Goal: Transaction & Acquisition: Obtain resource

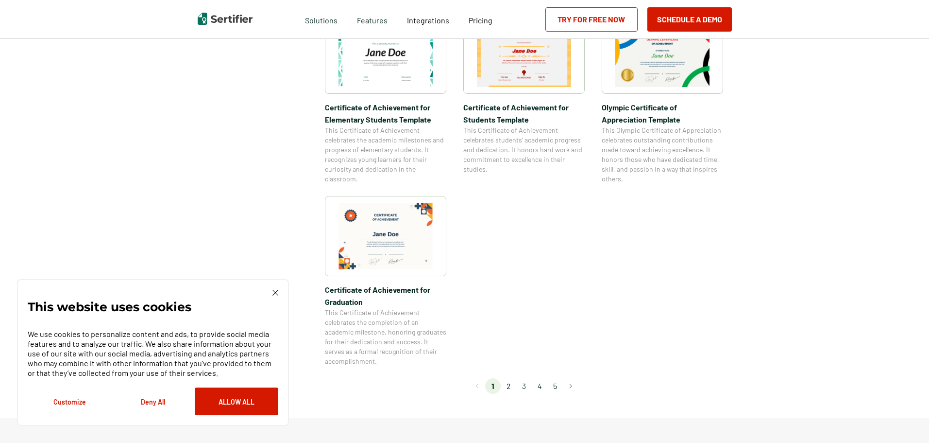
scroll to position [826, 0]
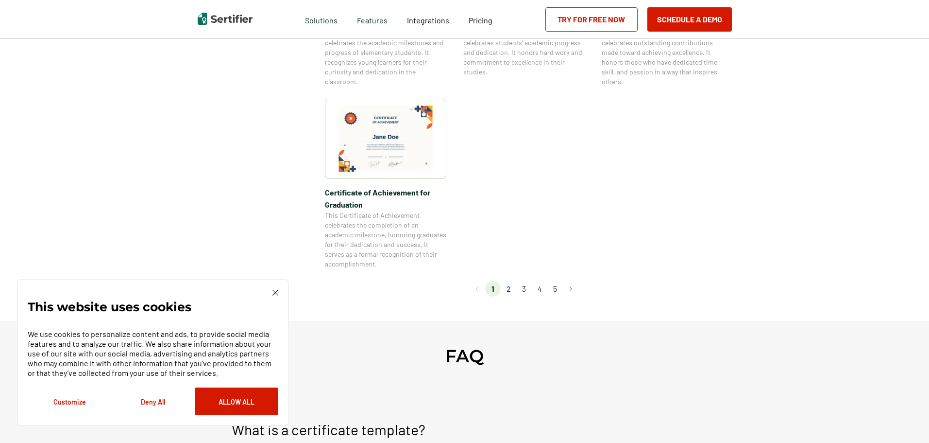
click at [511, 290] on li "2" at bounding box center [509, 289] width 16 height 16
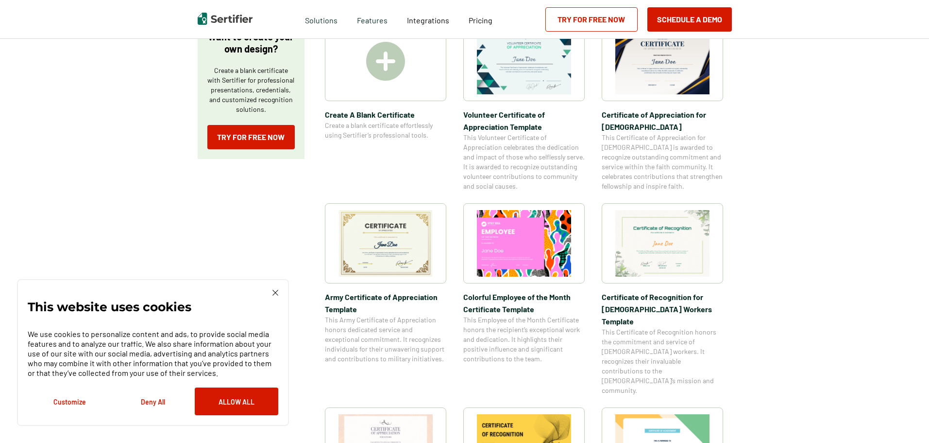
scroll to position [243, 0]
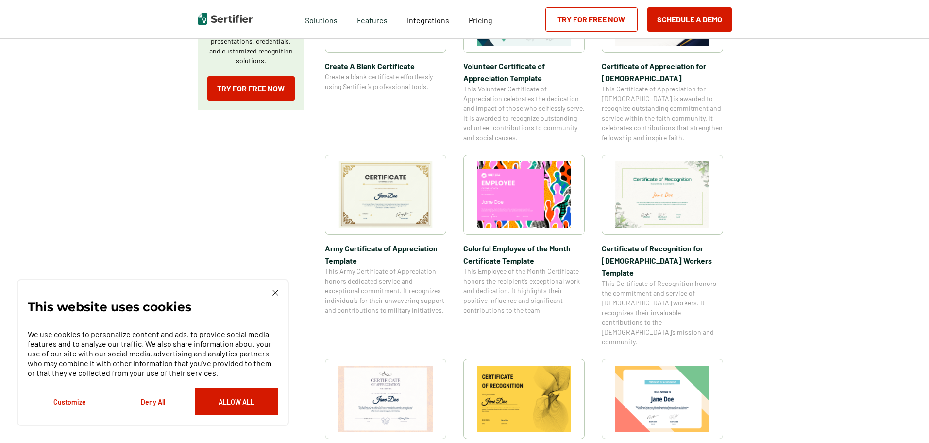
click at [408, 185] on img at bounding box center [386, 194] width 94 height 67
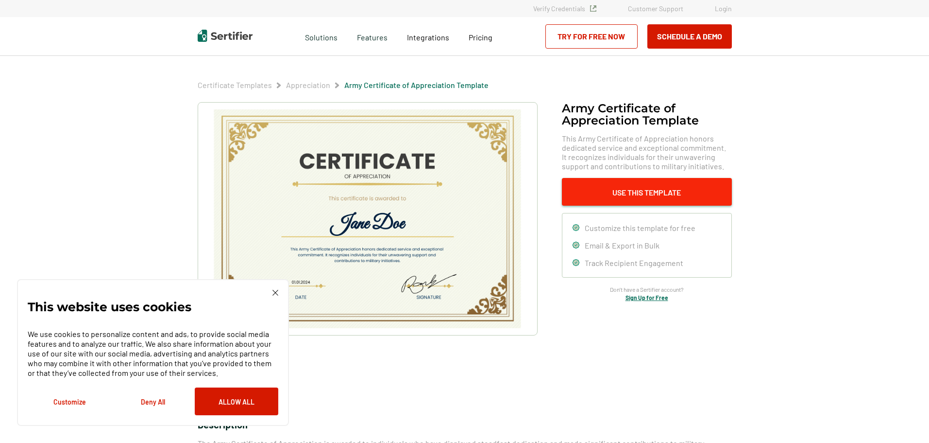
click at [674, 193] on button "Use This Template" at bounding box center [647, 192] width 170 height 28
click at [273, 295] on img at bounding box center [276, 293] width 6 height 6
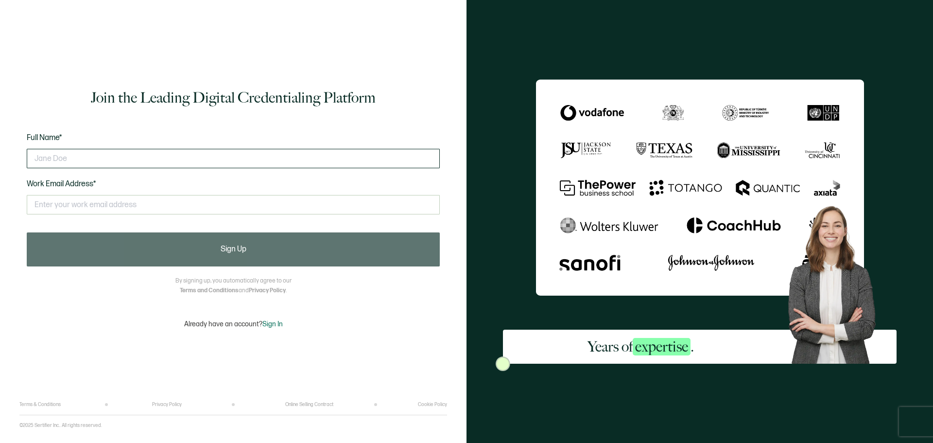
click at [176, 164] on input "text" at bounding box center [233, 158] width 413 height 19
type input "[PERSON_NAME]"
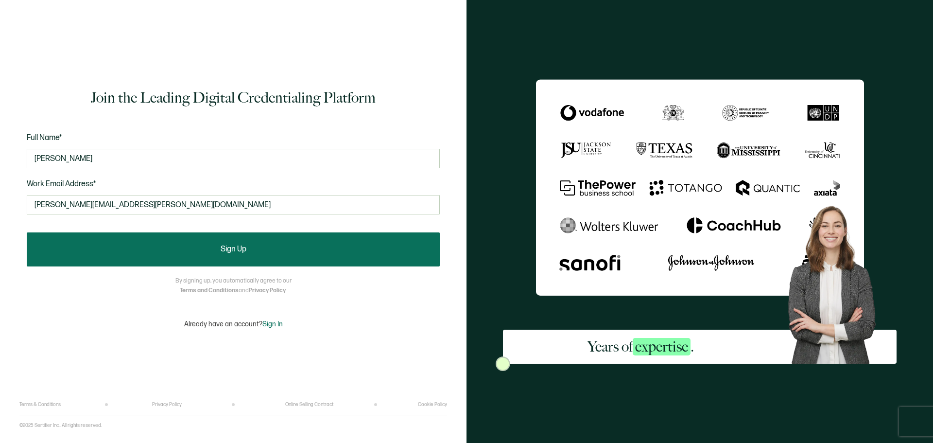
type input "[PERSON_NAME][EMAIL_ADDRESS][PERSON_NAME][DOMAIN_NAME]"
click at [186, 249] on button "Sign Up" at bounding box center [233, 249] width 413 height 34
